Goal: Find specific page/section: Find specific page/section

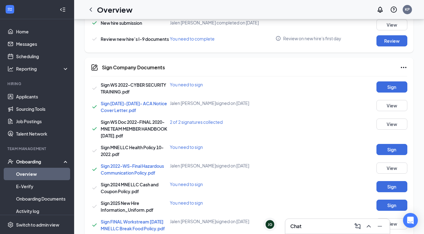
scroll to position [217, 0]
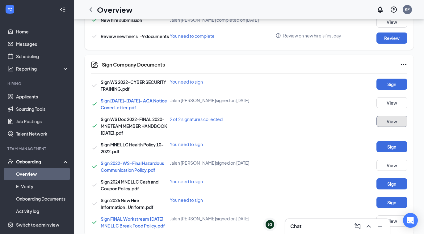
click at [383, 121] on button "View" at bounding box center [392, 121] width 31 height 11
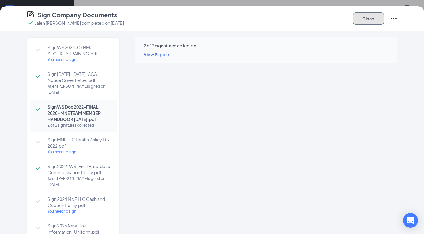
click at [370, 20] on button "Close" at bounding box center [368, 18] width 31 height 12
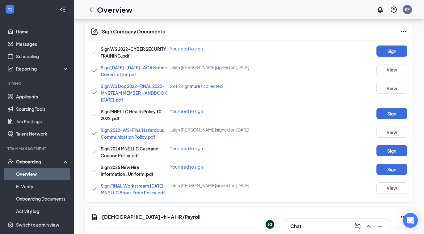
scroll to position [234, 0]
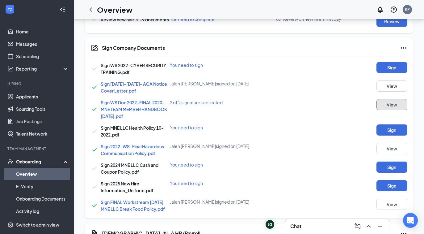
click at [384, 104] on button "View" at bounding box center [392, 104] width 31 height 11
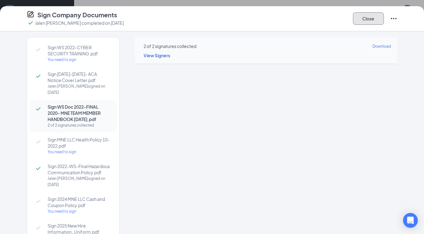
click at [369, 18] on button "Close" at bounding box center [368, 18] width 31 height 12
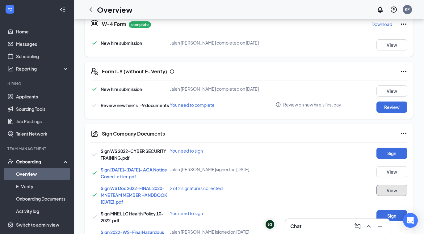
scroll to position [146, 0]
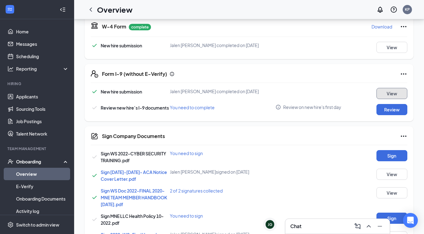
click at [384, 93] on button "View" at bounding box center [392, 93] width 31 height 11
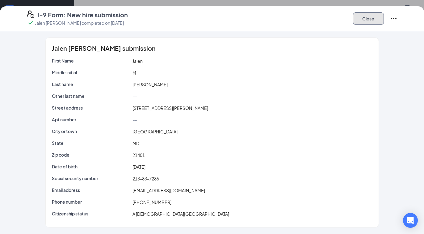
click at [363, 19] on button "Close" at bounding box center [368, 18] width 31 height 12
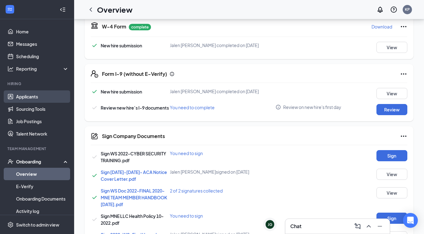
click at [26, 91] on link "Applicants" at bounding box center [42, 96] width 53 height 12
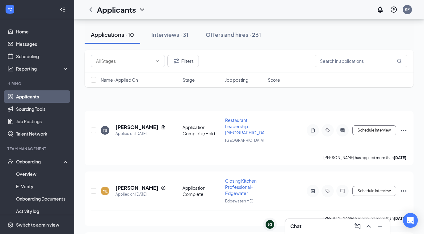
scroll to position [6, 0]
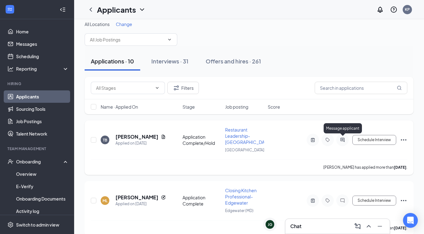
click at [341, 140] on icon "ActiveChat" at bounding box center [342, 139] width 7 height 5
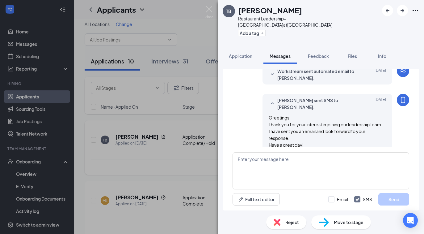
scroll to position [65, 0]
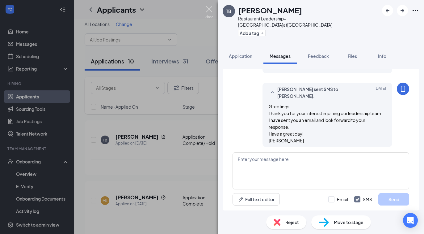
click at [206, 11] on img at bounding box center [210, 12] width 8 height 12
